Goal: Task Accomplishment & Management: Manage account settings

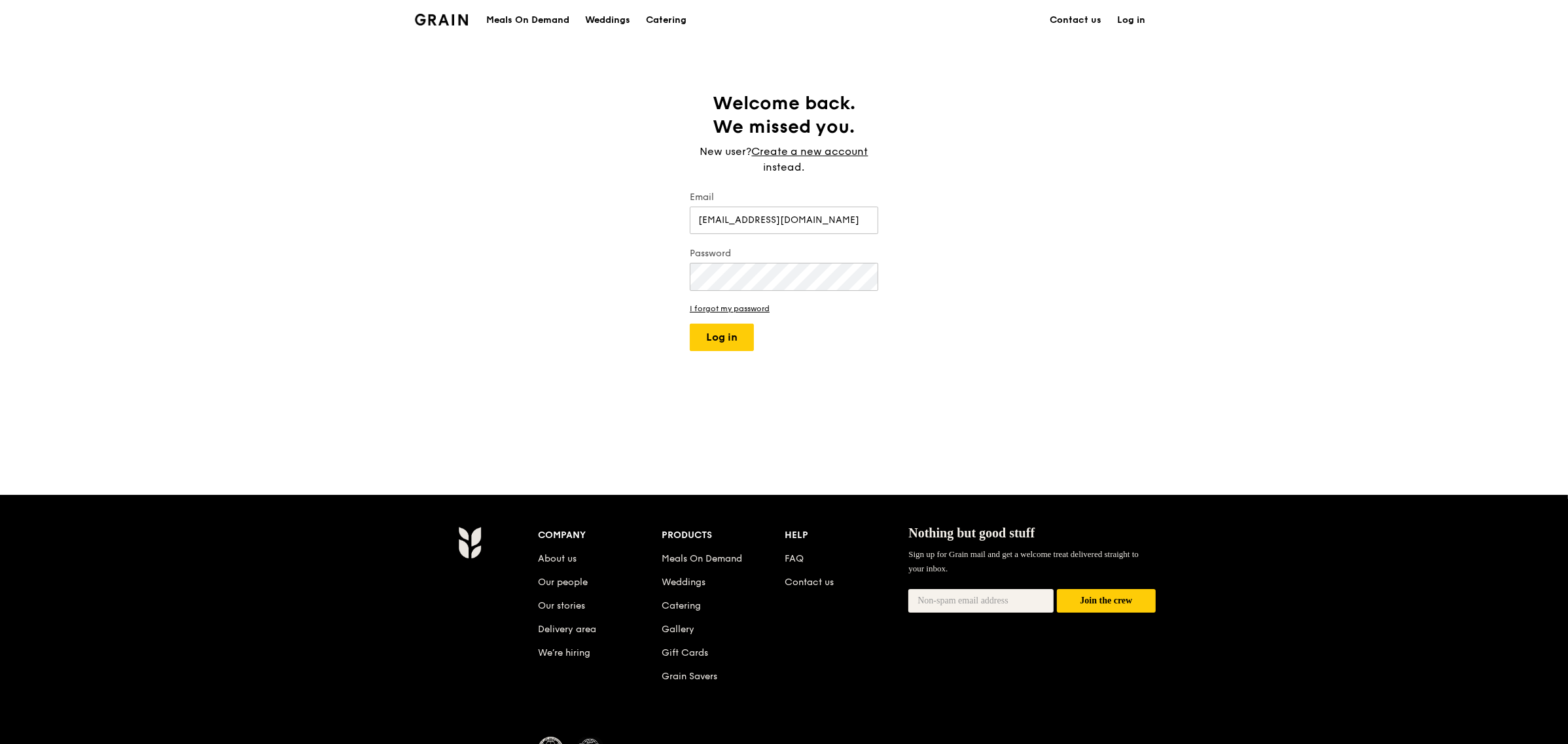
type input "[EMAIL_ADDRESS][DOMAIN_NAME]"
click at [719, 331] on button "Log in" at bounding box center [722, 338] width 64 height 27
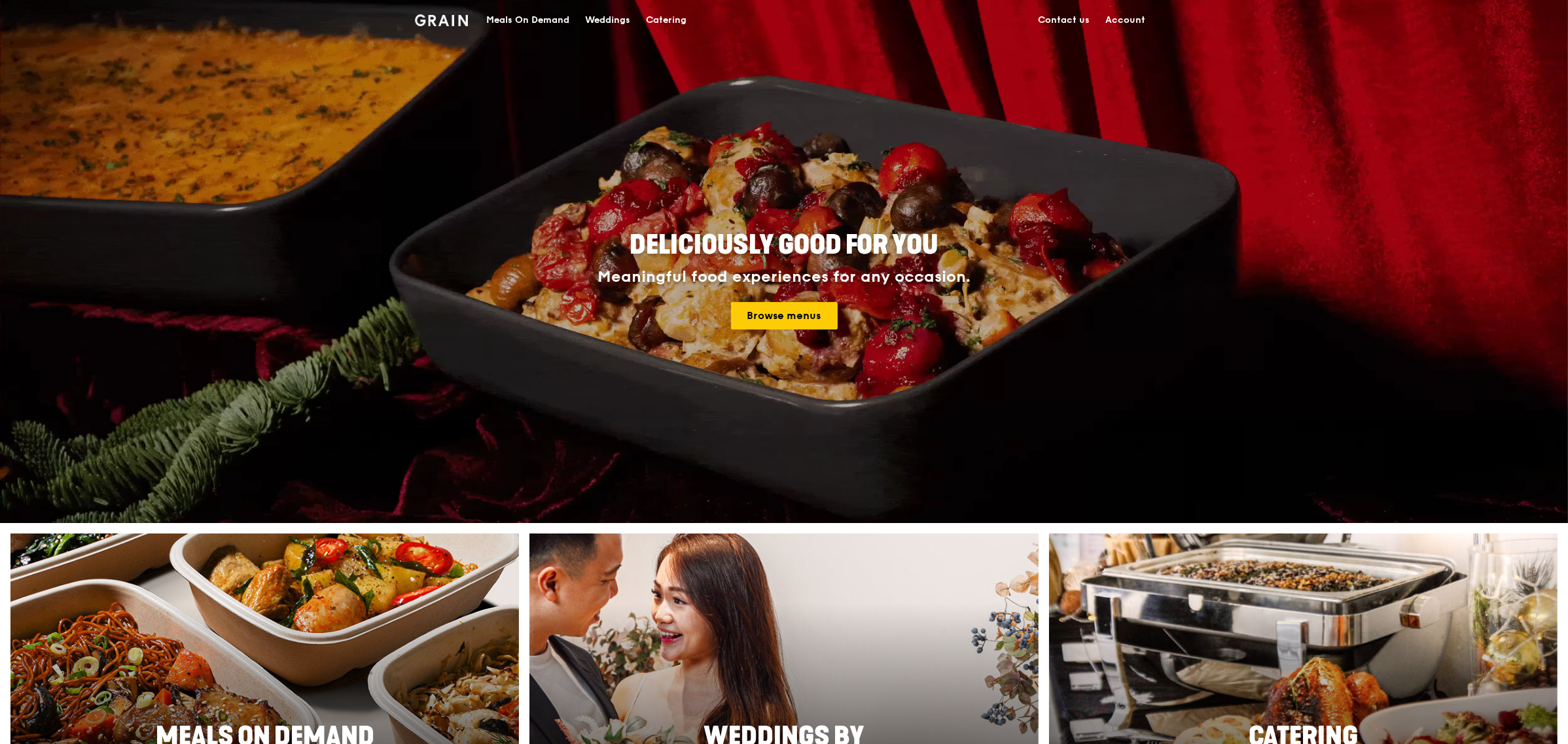
click at [1123, 20] on link "Account" at bounding box center [1124, 20] width 55 height 39
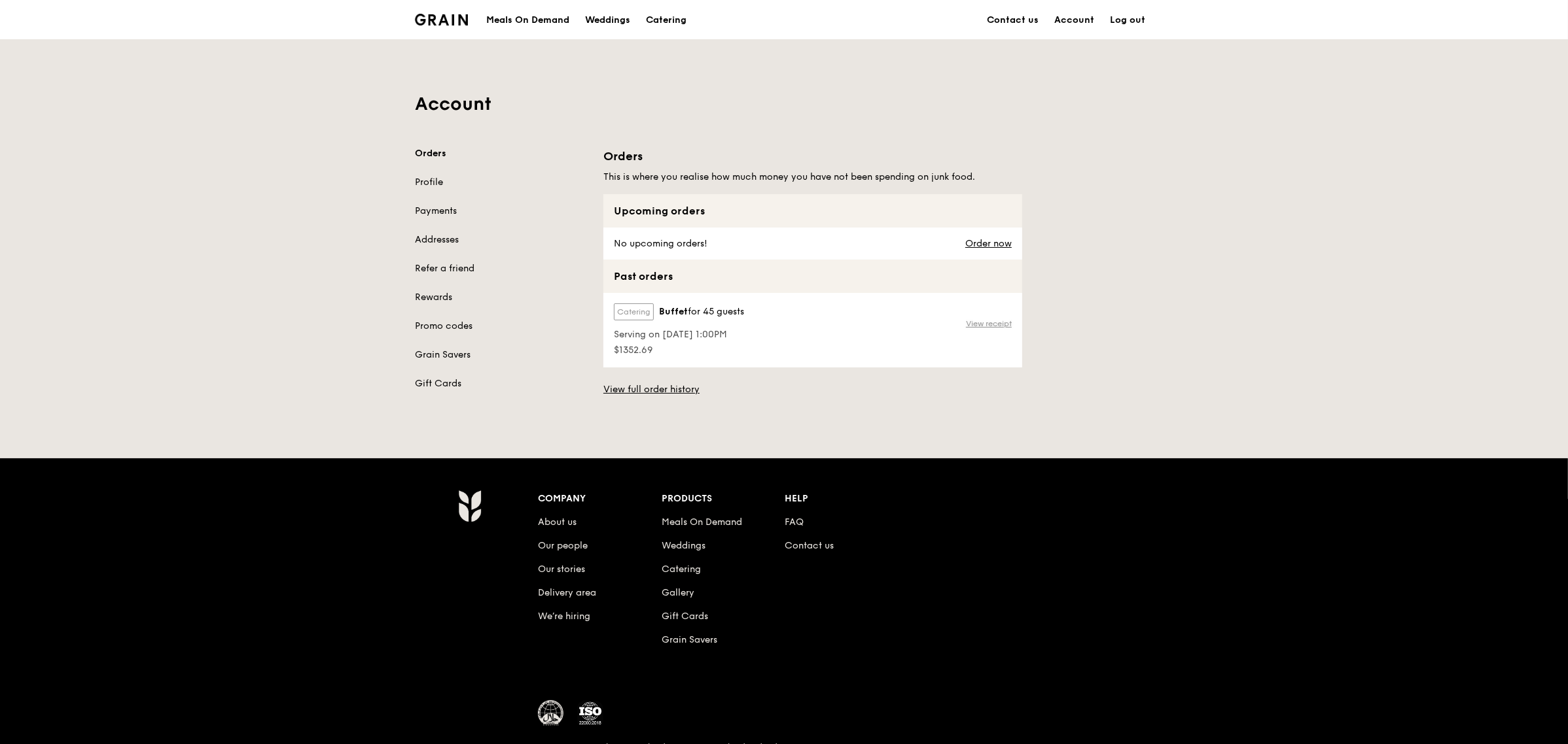
click at [1000, 324] on link "View receipt" at bounding box center [988, 323] width 46 height 10
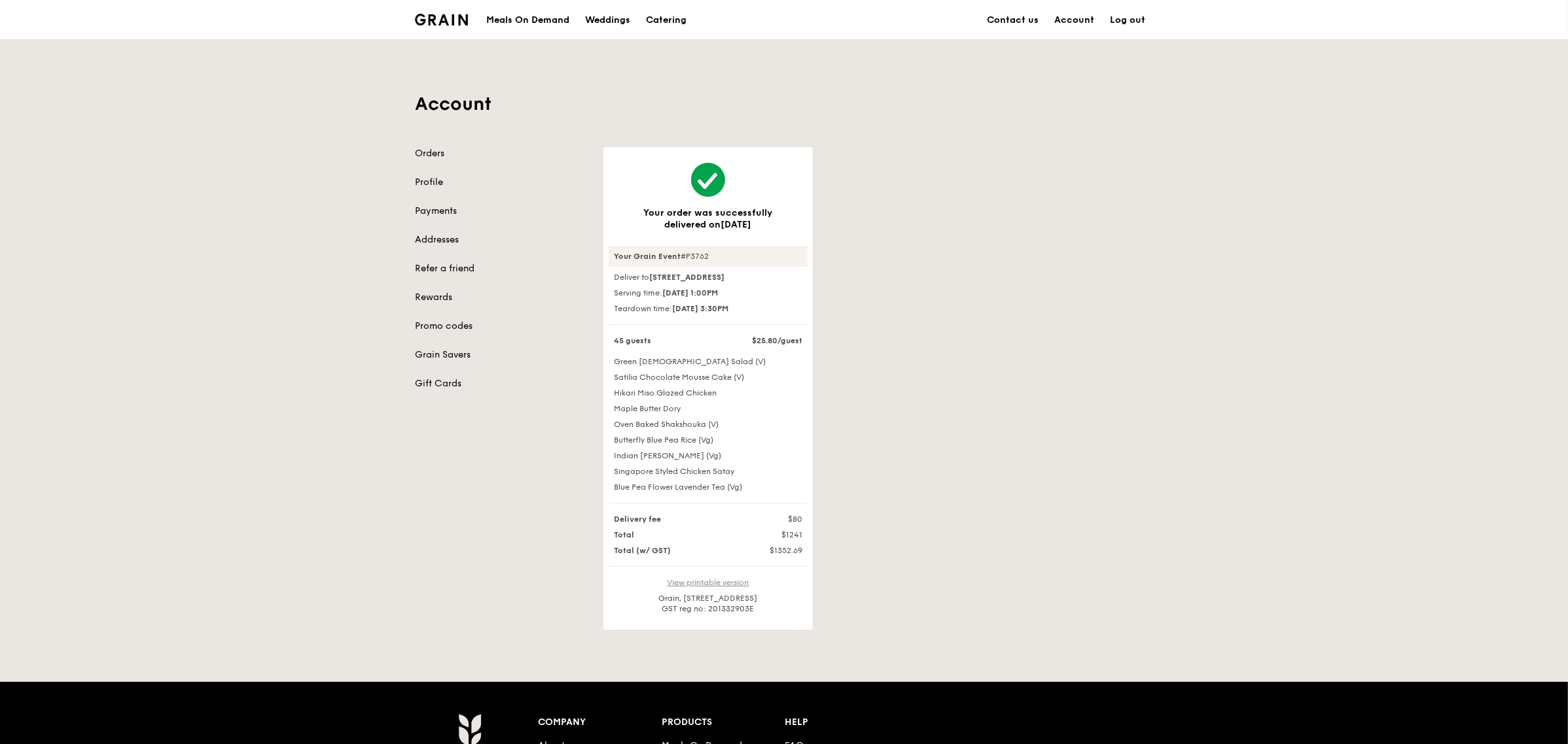
click at [699, 588] on link "View printable version" at bounding box center [708, 582] width 82 height 9
